Goal: Information Seeking & Learning: Learn about a topic

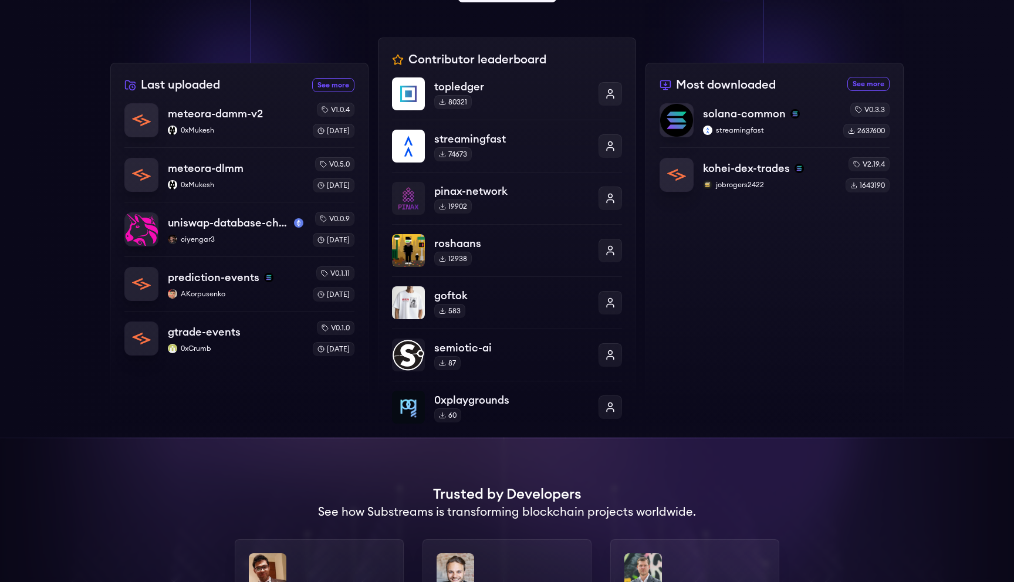
scroll to position [780, 0]
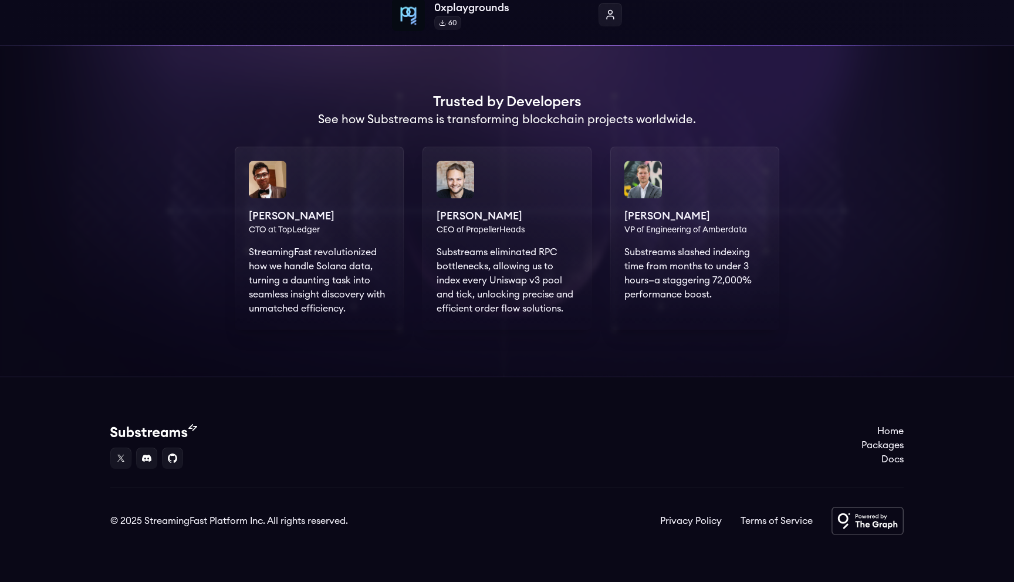
click at [297, 234] on div "Deepak Khatri CTO at TopLedger StreamingFast revolutionized how we handle Solan…" at bounding box center [319, 238] width 169 height 183
click at [297, 232] on div "Deepak Khatri CTO at TopLedger StreamingFast revolutionized how we handle Solan…" at bounding box center [319, 238] width 169 height 183
click at [476, 238] on div "Markus CEO of PropellerHeads Substreams eliminated RPC bottlenecks, allowing us…" at bounding box center [506, 238] width 169 height 183
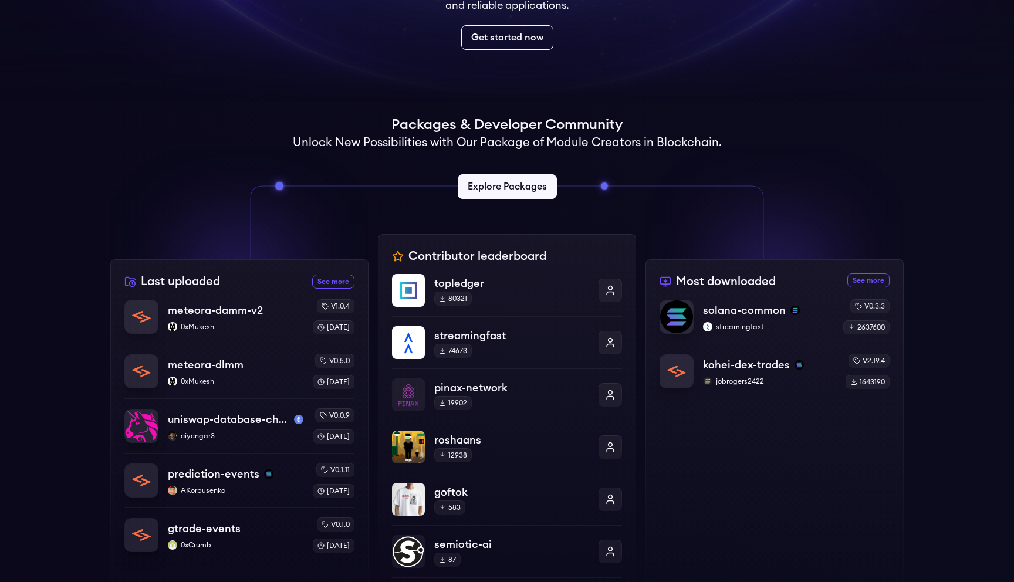
scroll to position [0, 0]
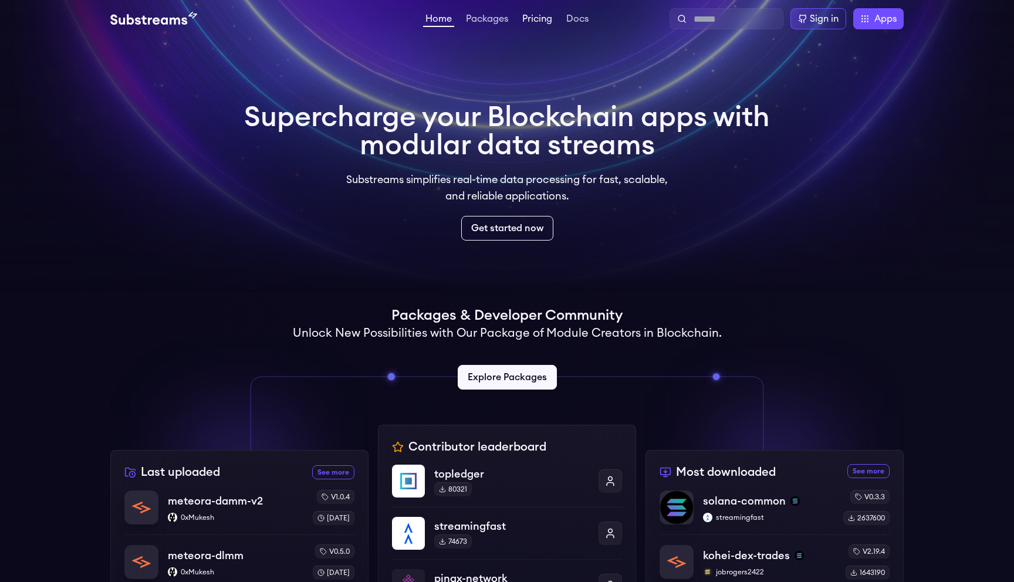
click at [539, 22] on link "Pricing" at bounding box center [537, 20] width 35 height 12
click at [469, 14] on link "Packages" at bounding box center [487, 20] width 47 height 12
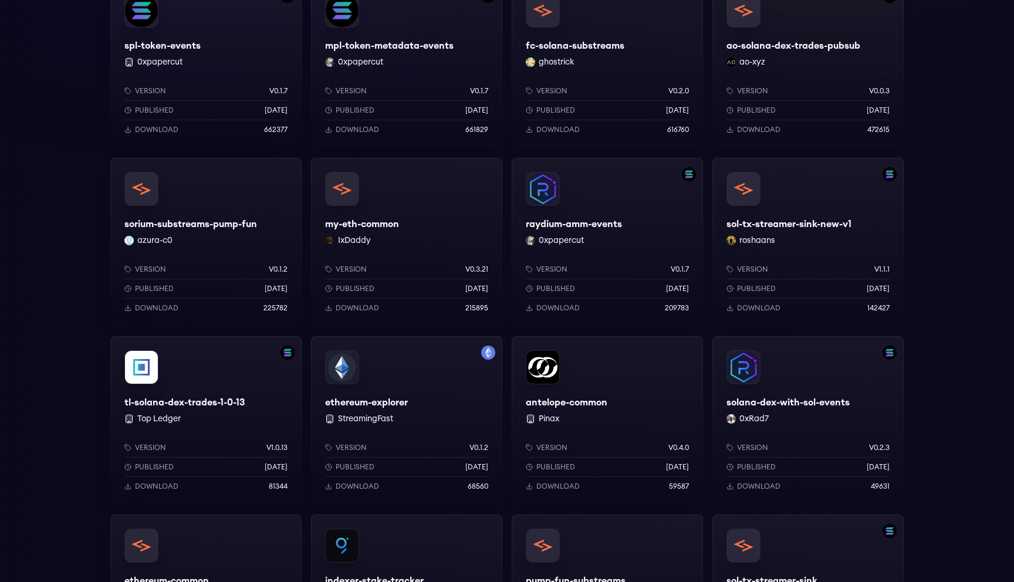
scroll to position [1033, 0]
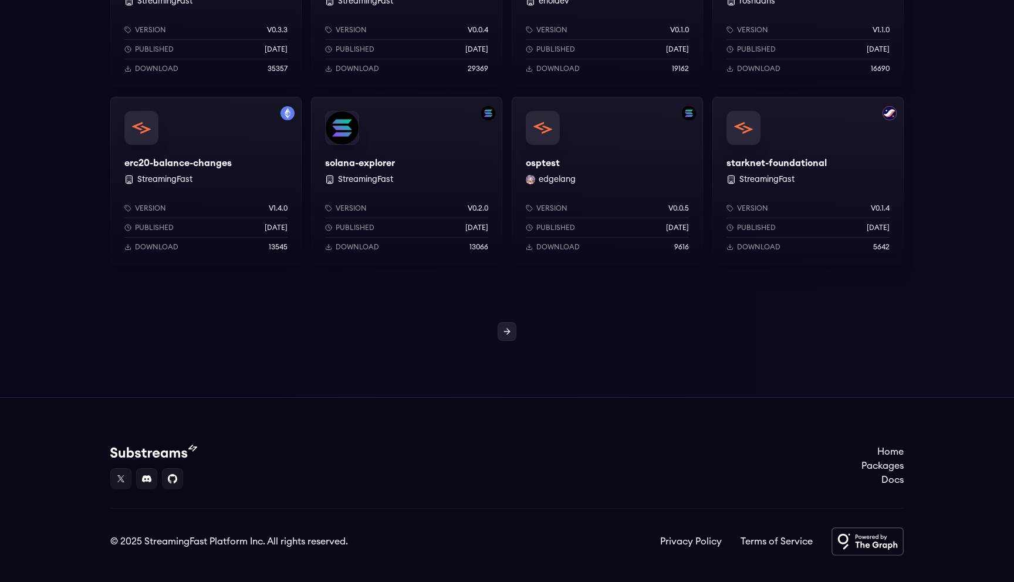
click at [515, 324] on link at bounding box center [507, 331] width 19 height 19
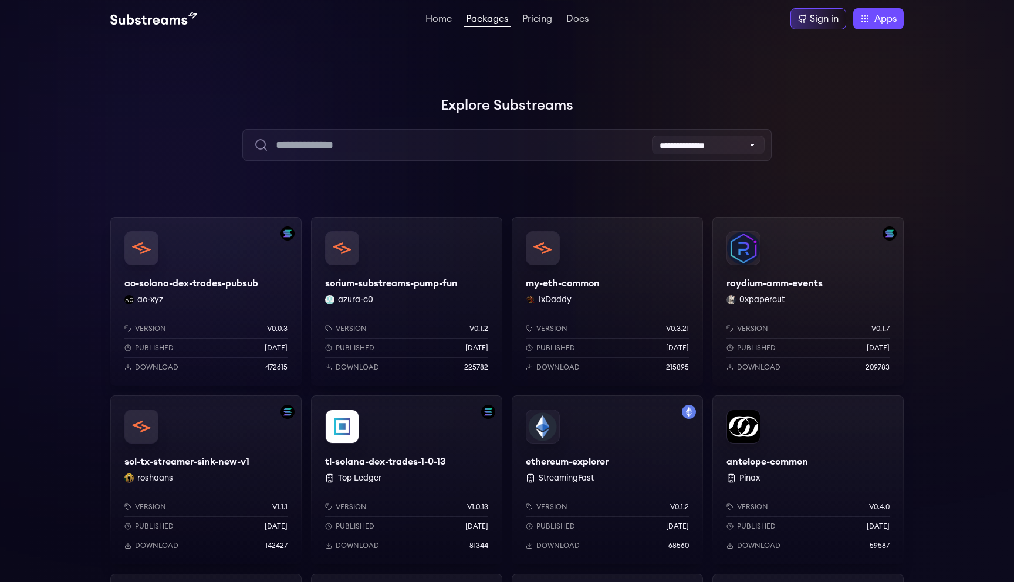
click at [175, 22] on img at bounding box center [153, 19] width 87 height 14
